Goal: Find specific page/section: Find specific page/section

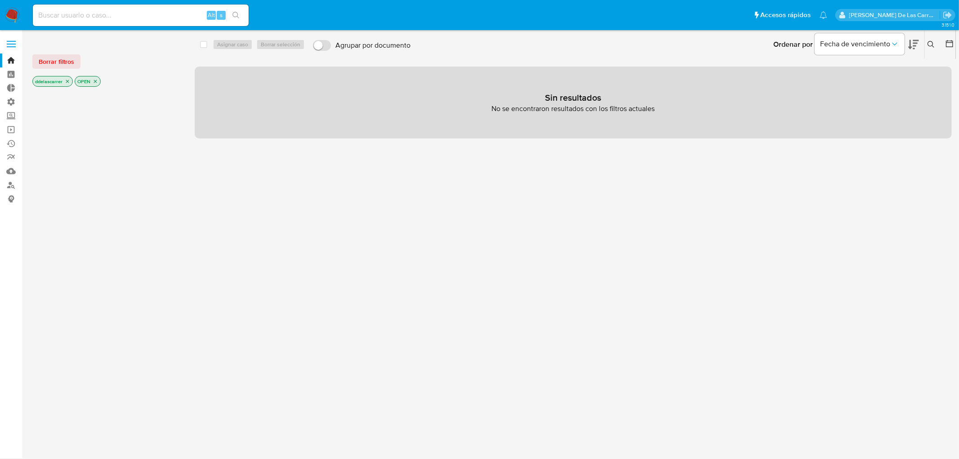
click at [104, 20] on input at bounding box center [141, 15] width 216 height 12
paste input "169843924"
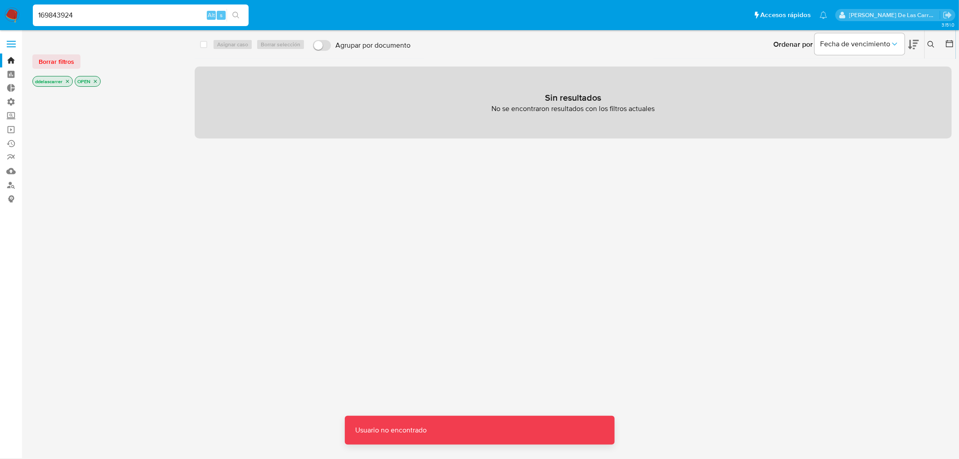
click at [104, 19] on input "169843924" at bounding box center [141, 15] width 216 height 12
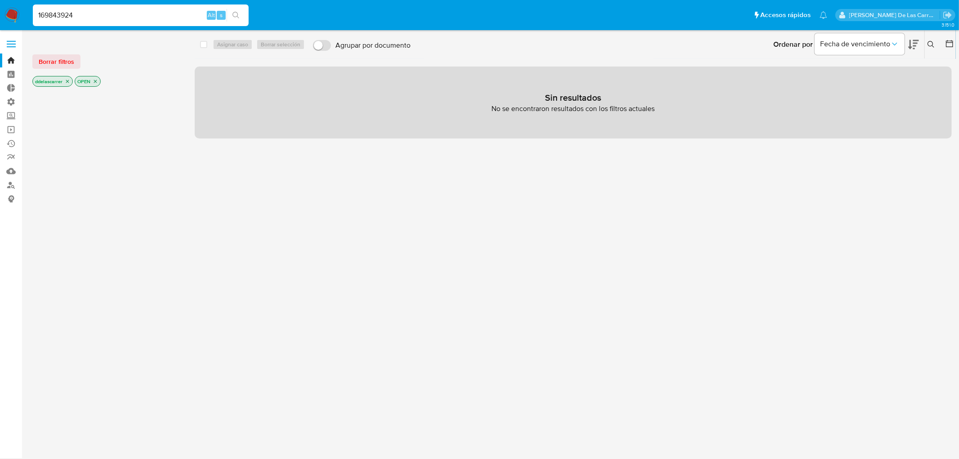
type input "169843924"
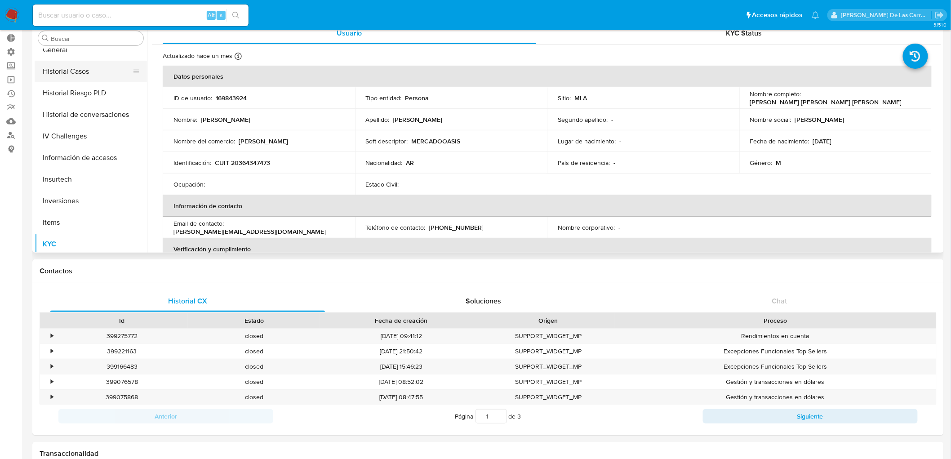
scroll to position [252, 0]
click at [83, 87] on button "Historial Casos" at bounding box center [87, 89] width 105 height 22
select select "10"
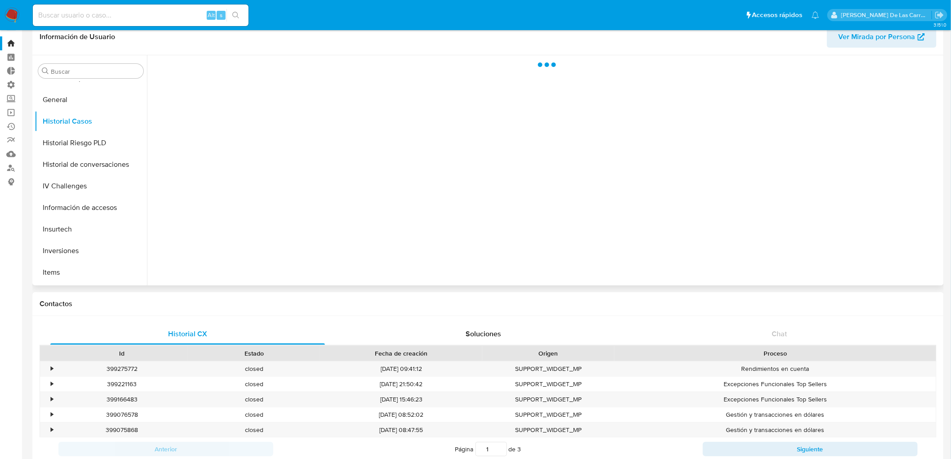
scroll to position [0, 0]
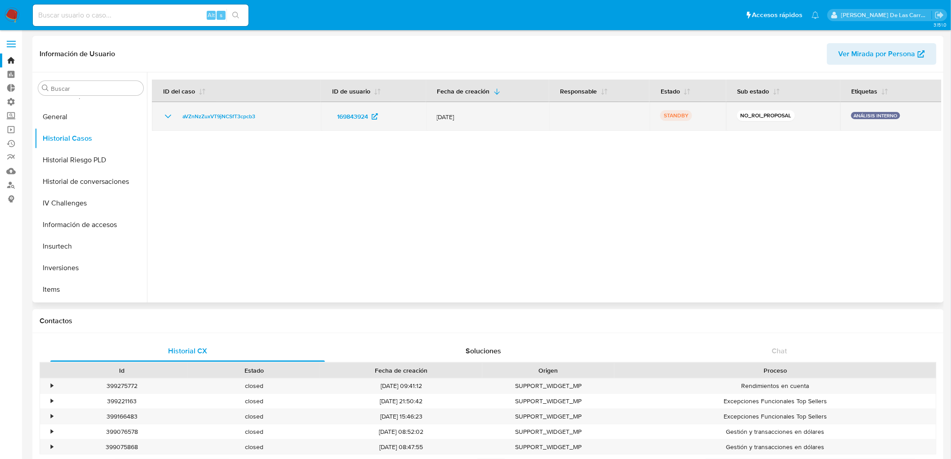
click at [167, 116] on icon "Mostrar/Ocultar" at bounding box center [168, 116] width 11 height 11
click at [171, 114] on icon "Mostrar/Ocultar" at bounding box center [168, 116] width 11 height 11
click at [239, 116] on span "aVZnNzZuxVT9jNCSfT3cpcb3" at bounding box center [218, 116] width 73 height 11
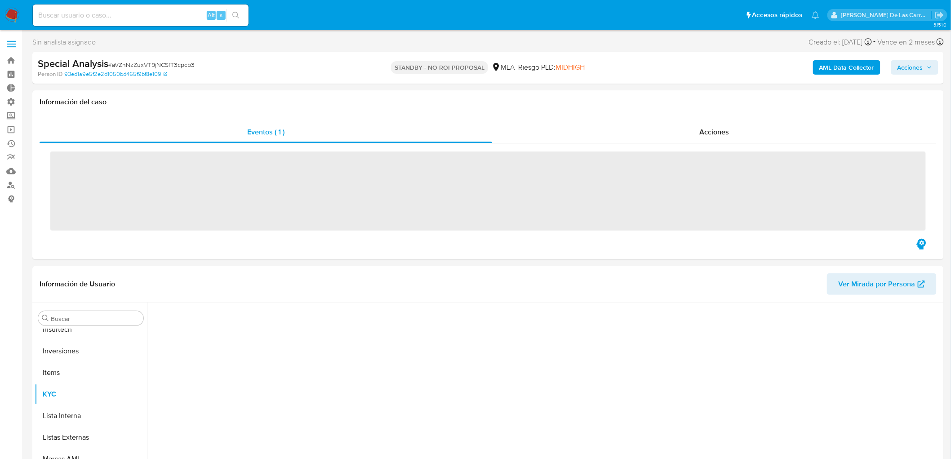
scroll to position [401, 0]
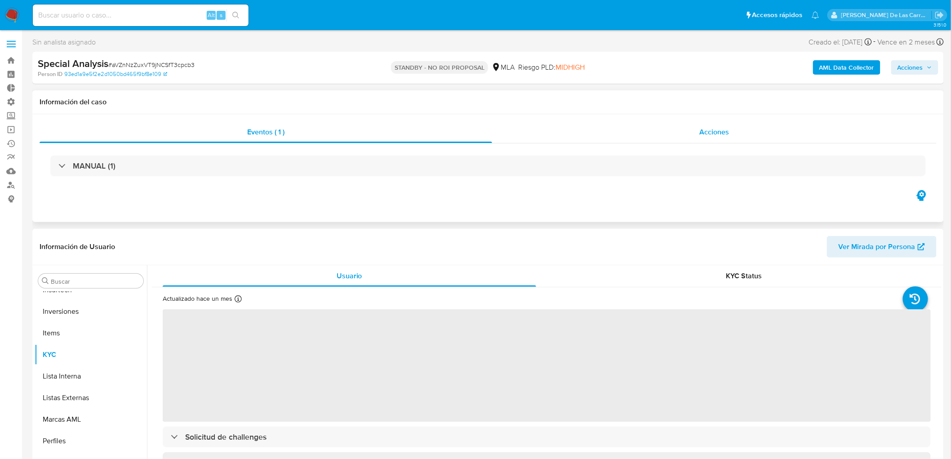
click at [704, 136] on span "Acciones" at bounding box center [714, 132] width 30 height 10
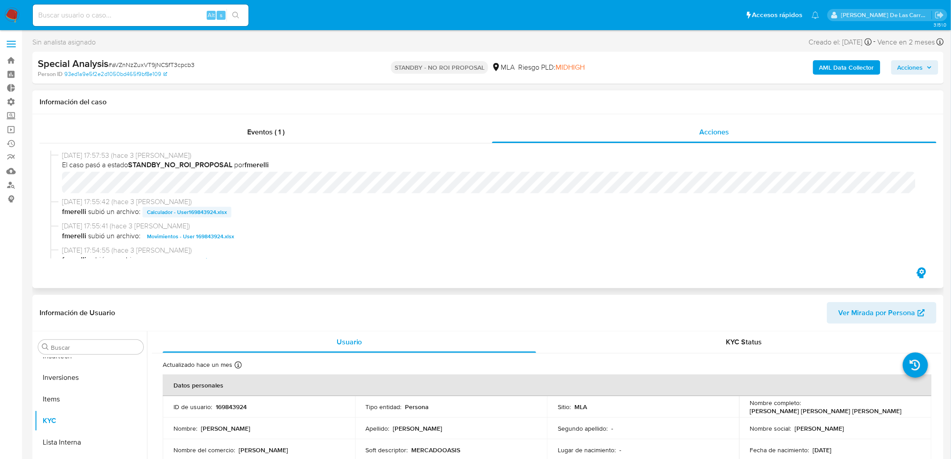
select select "10"
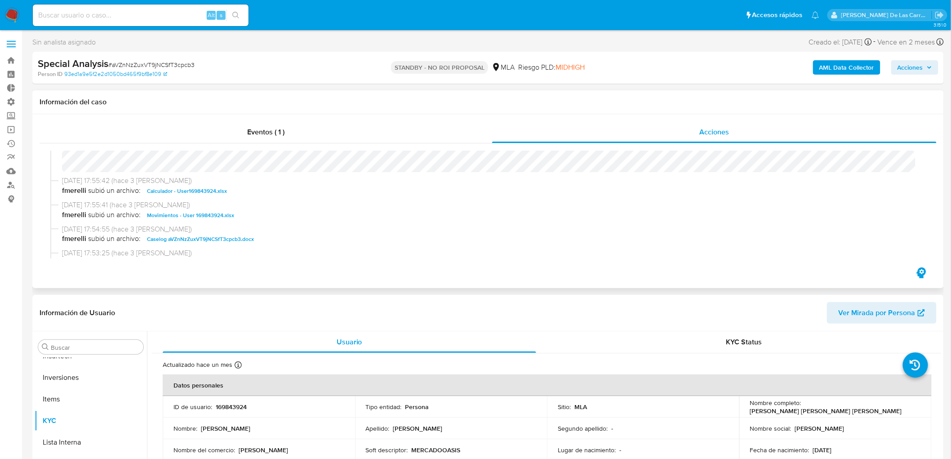
scroll to position [0, 0]
